Goal: Task Accomplishment & Management: Manage account settings

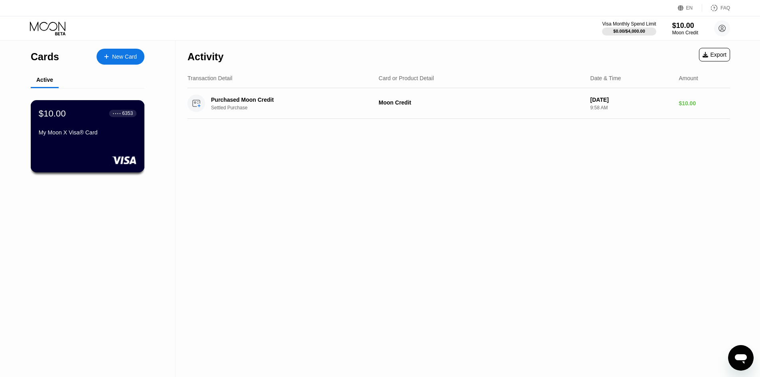
click at [83, 128] on div "$10.00 ● ● ● ● 6353 My Moon X Visa® Card" at bounding box center [88, 123] width 98 height 31
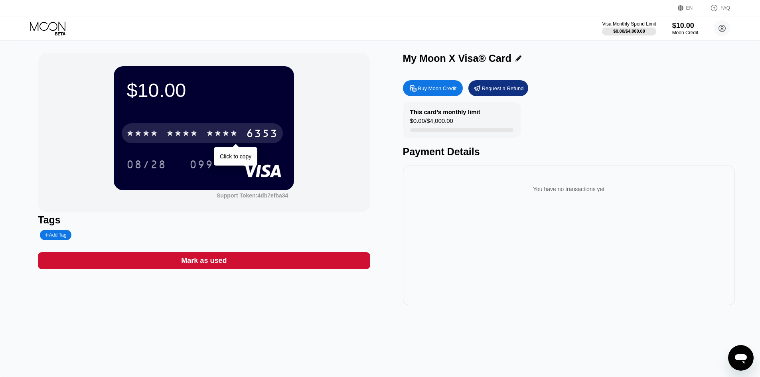
click at [204, 137] on div "* * * * * * * * * * * * 6353" at bounding box center [202, 133] width 161 height 20
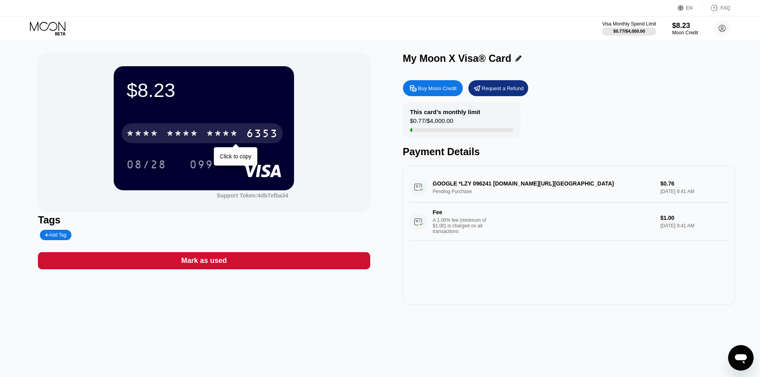
click at [212, 132] on div "* * * *" at bounding box center [222, 134] width 32 height 13
click at [273, 134] on div "6353" at bounding box center [262, 134] width 32 height 13
